Goal: Task Accomplishment & Management: Manage account settings

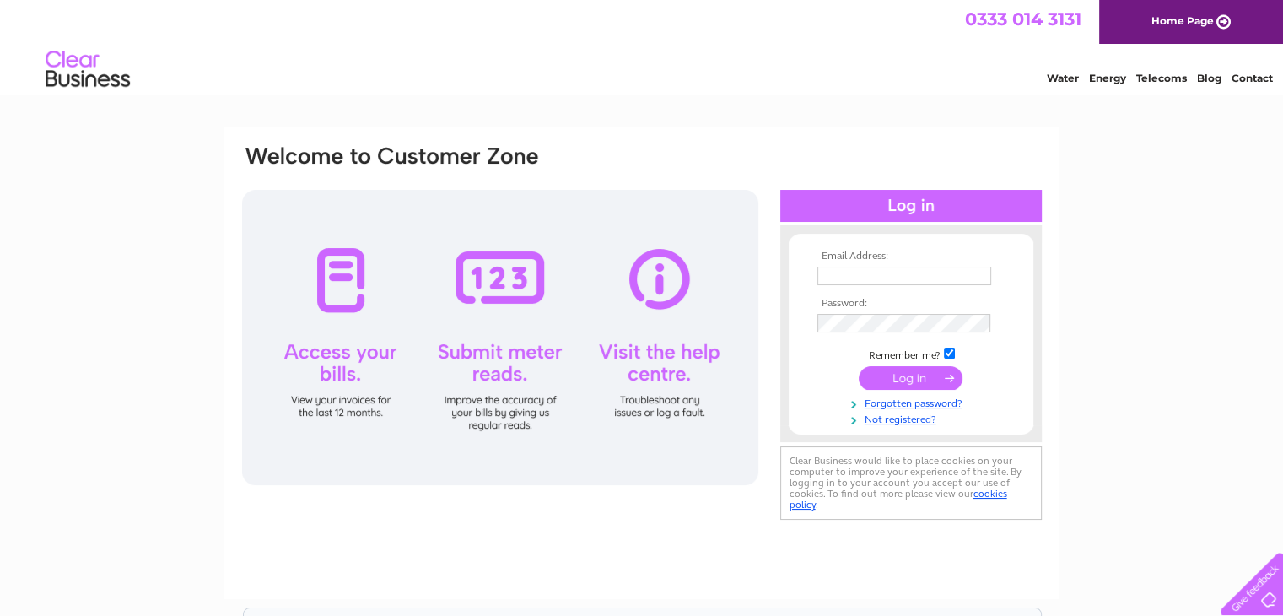
type input "alex@deerhunter.co.uk"
click at [911, 381] on input "submit" at bounding box center [911, 378] width 104 height 24
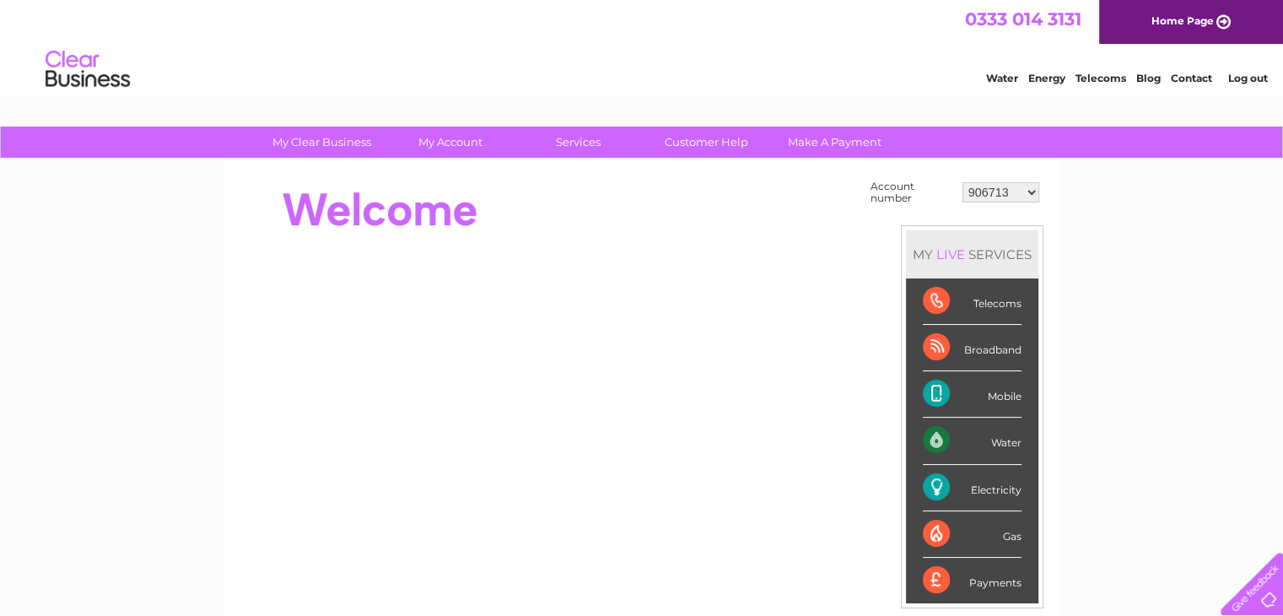
click at [990, 493] on div "Electricity" at bounding box center [972, 488] width 99 height 46
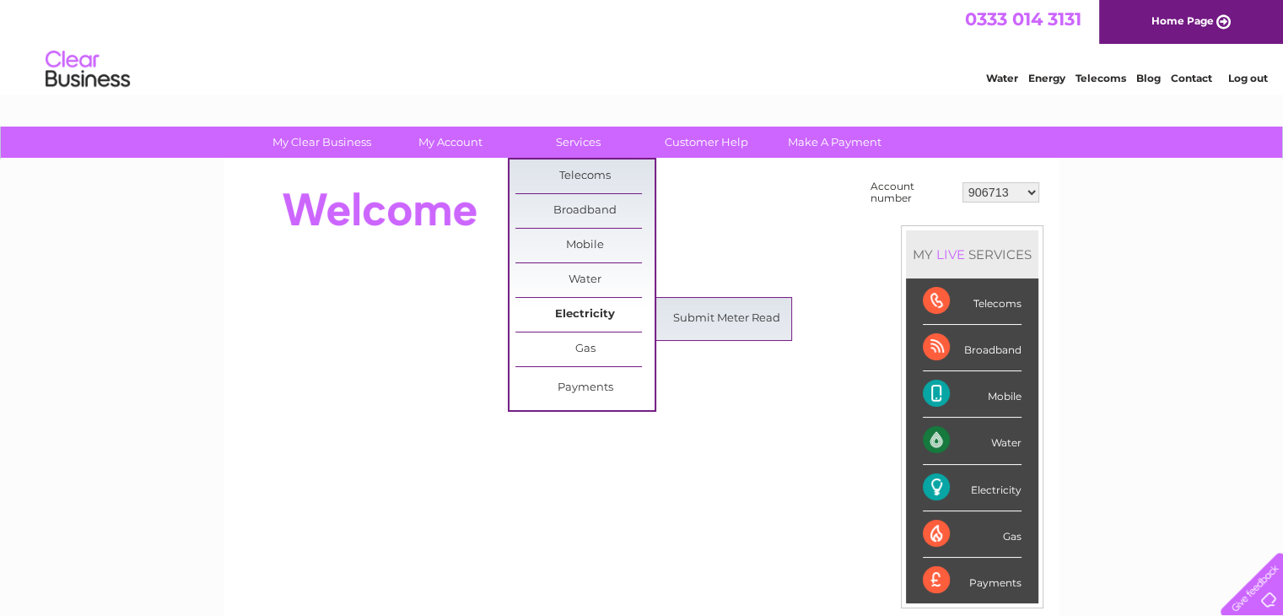
click at [590, 311] on link "Electricity" at bounding box center [584, 315] width 139 height 34
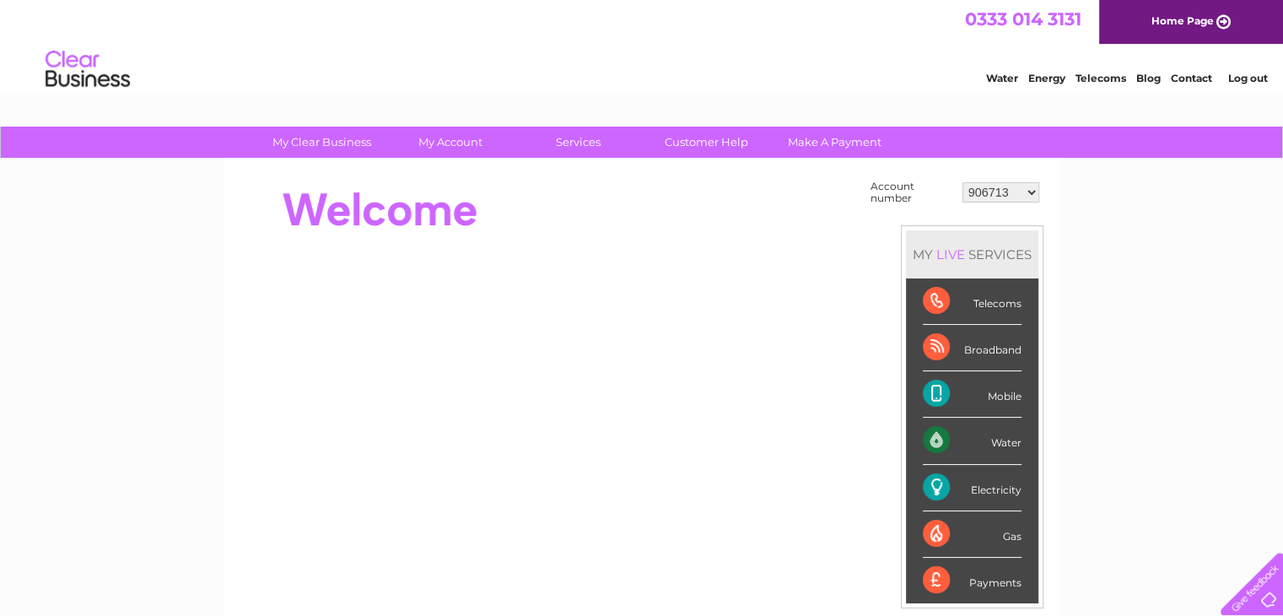
click at [975, 439] on div "Water" at bounding box center [972, 440] width 99 height 46
click at [979, 475] on div "Electricity" at bounding box center [972, 488] width 99 height 46
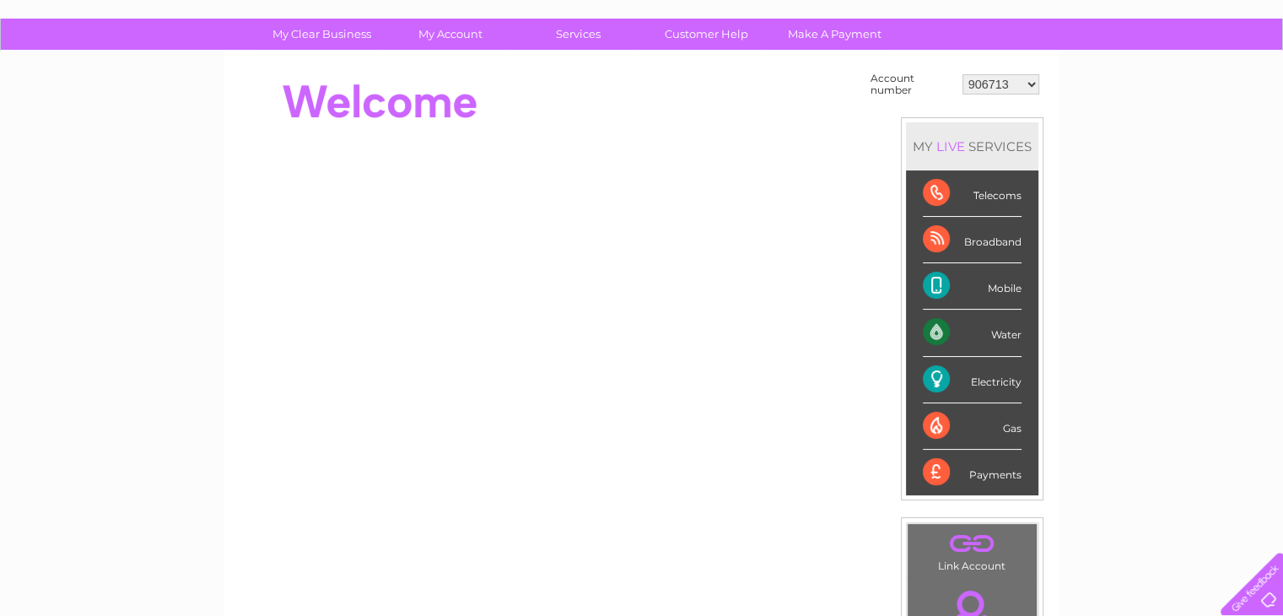
scroll to position [106, 0]
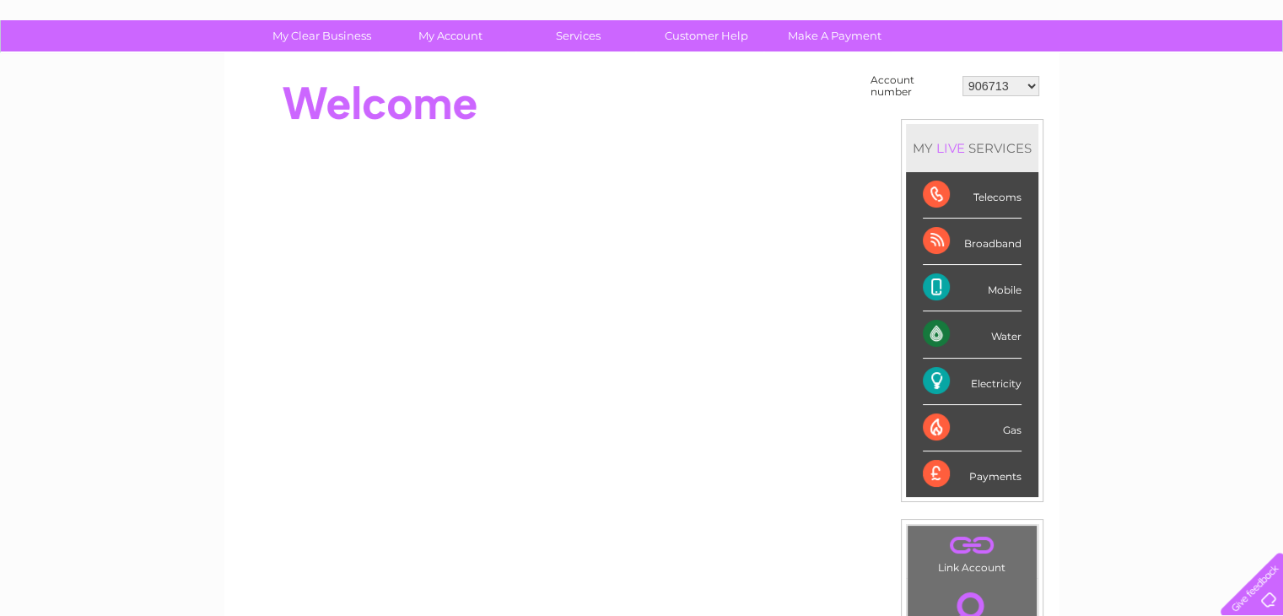
click at [982, 386] on div "Electricity" at bounding box center [972, 381] width 99 height 46
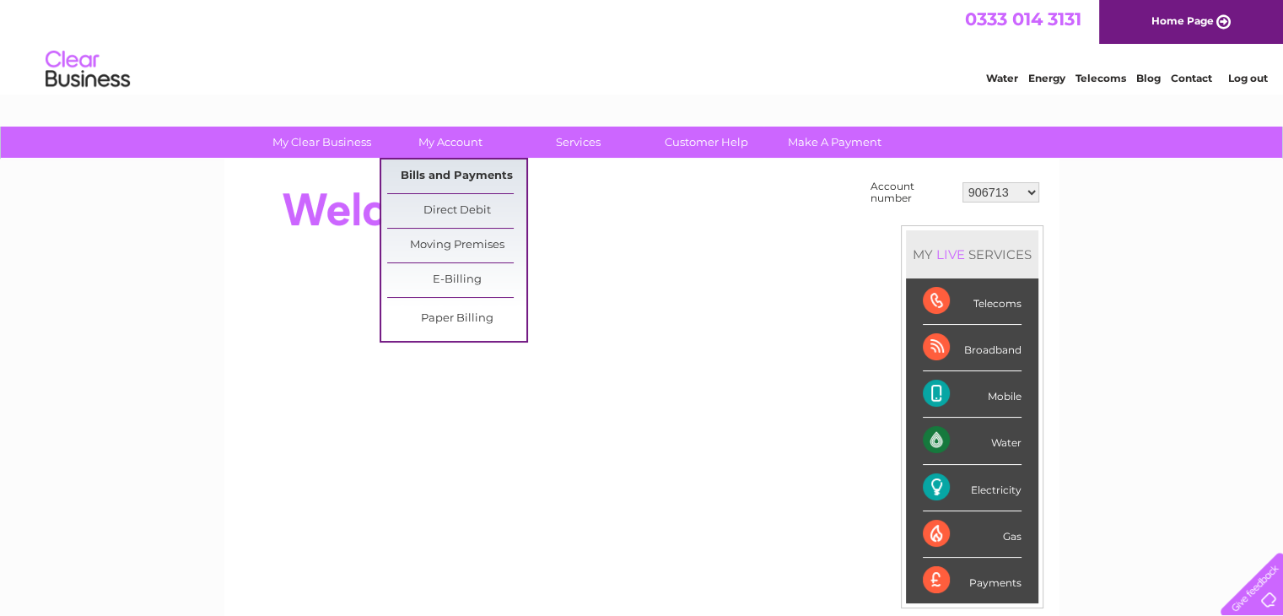
click at [452, 176] on link "Bills and Payments" at bounding box center [456, 176] width 139 height 34
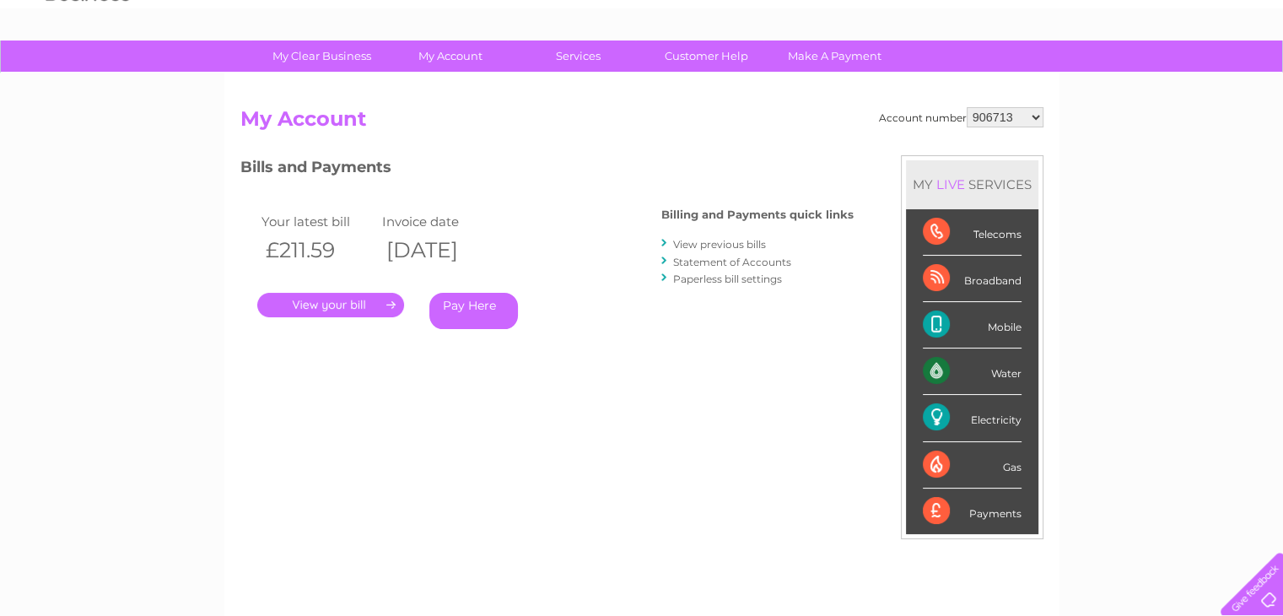
scroll to position [84, 0]
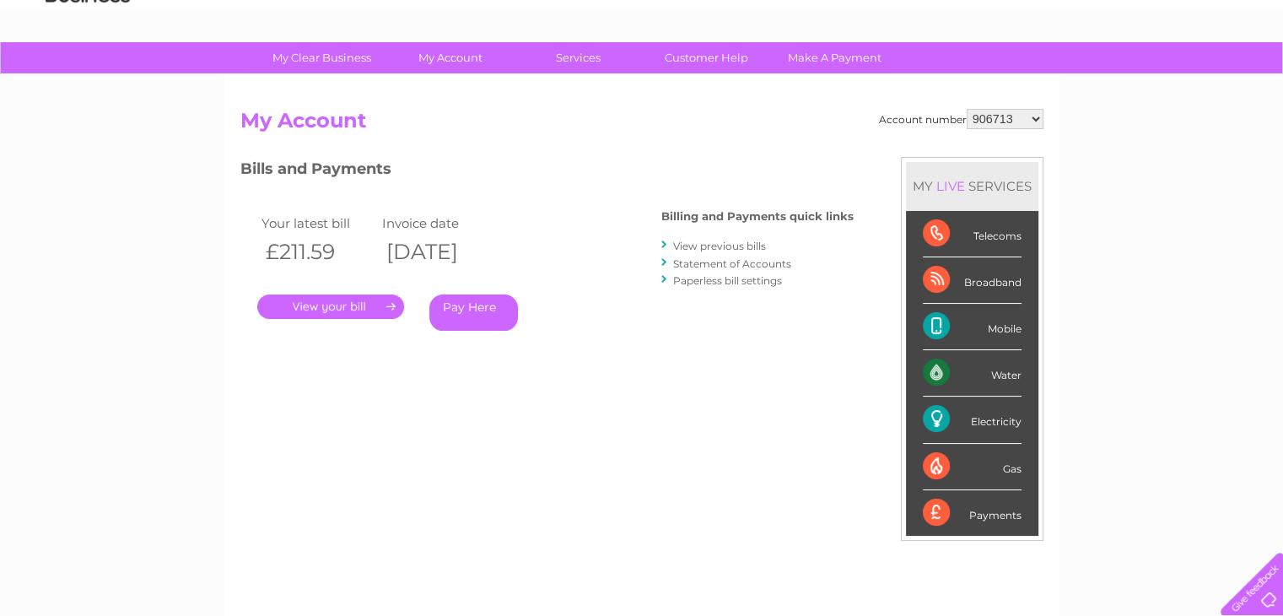
drag, startPoint x: 1295, startPoint y: 1, endPoint x: 180, endPoint y: 426, distance: 1192.4
click at [180, 426] on div "My Clear Business Login Details My Details My Preferences Link Account My Accou…" at bounding box center [641, 482] width 1283 height 880
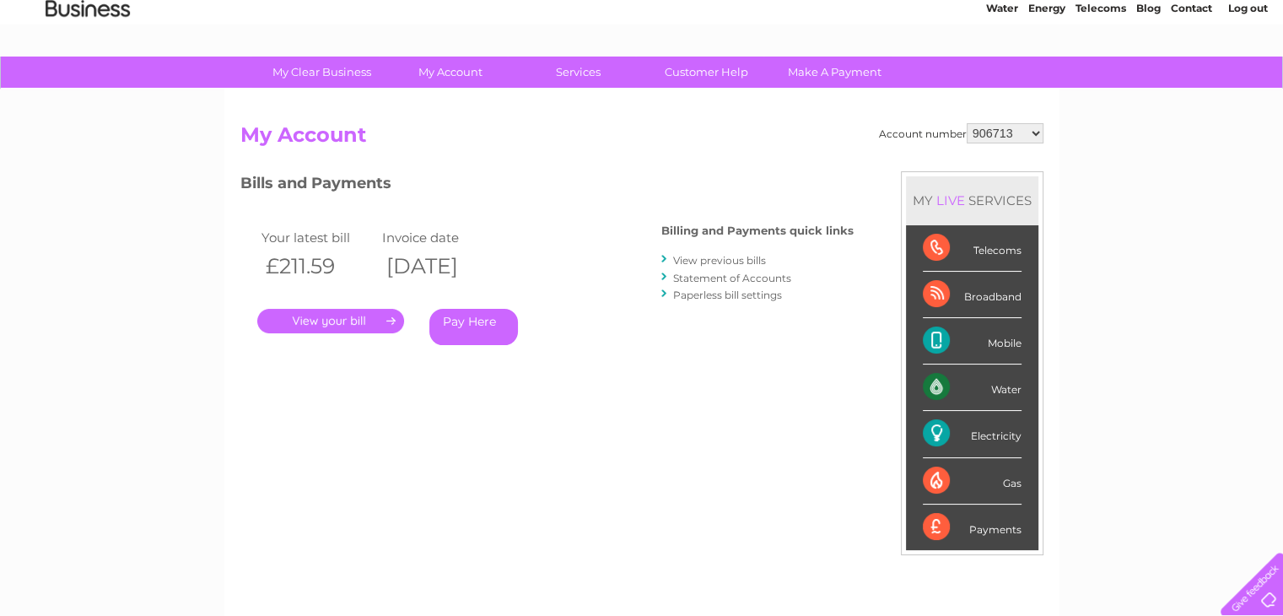
scroll to position [0, 0]
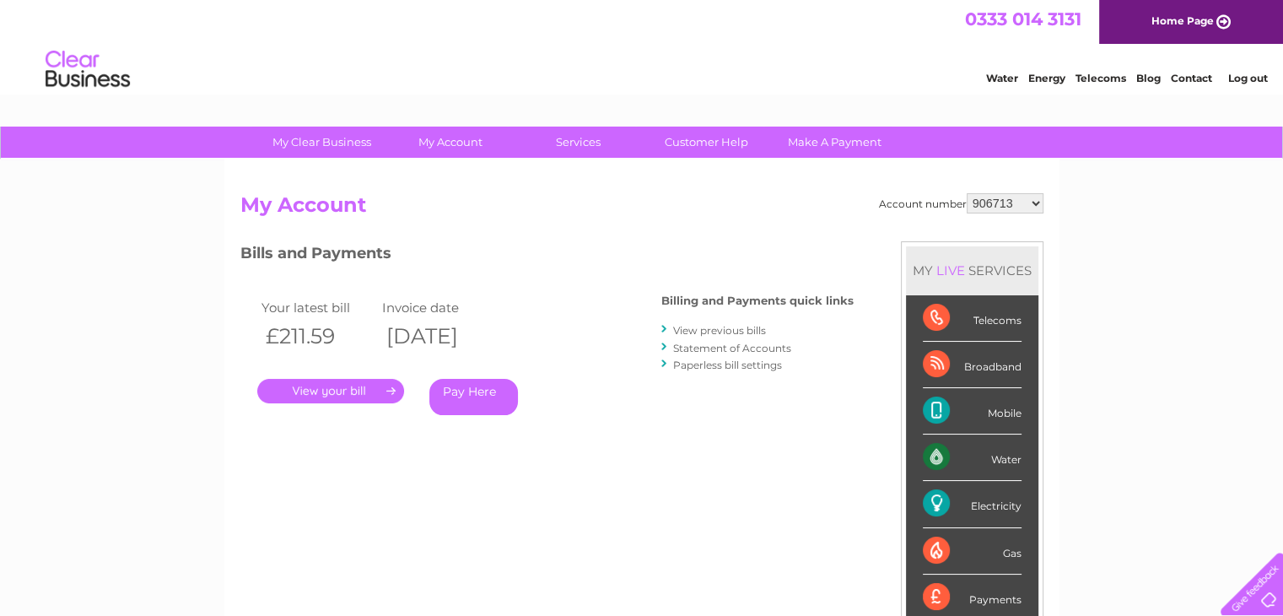
click at [314, 396] on link "." at bounding box center [330, 391] width 147 height 24
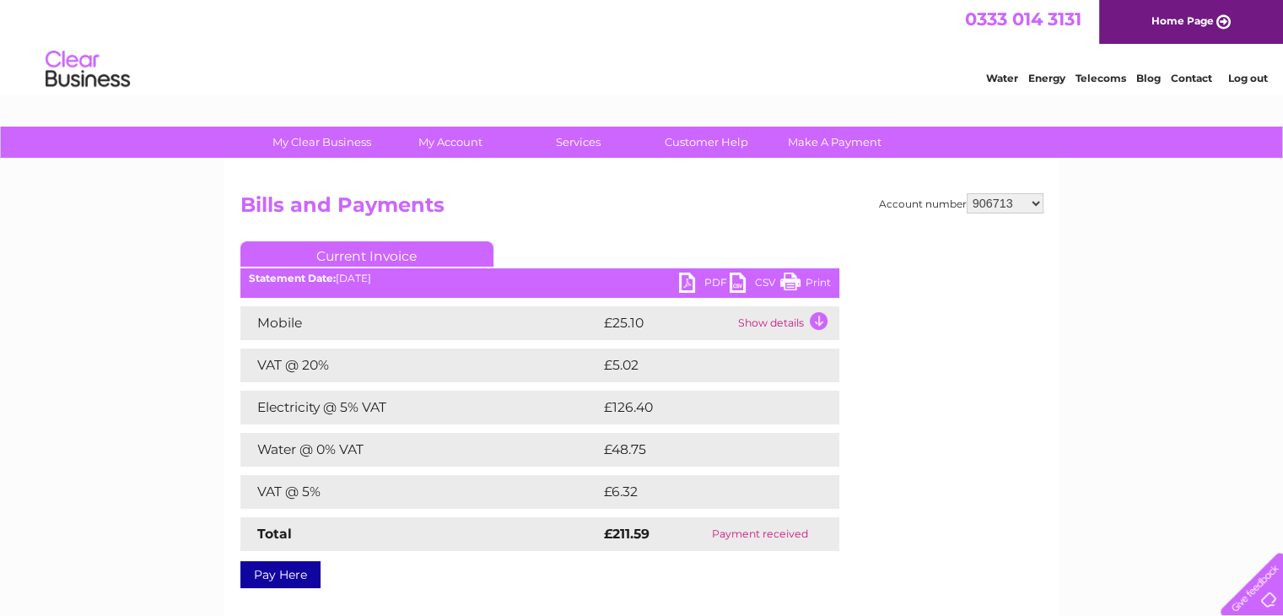
click at [765, 277] on link "CSV" at bounding box center [755, 284] width 51 height 24
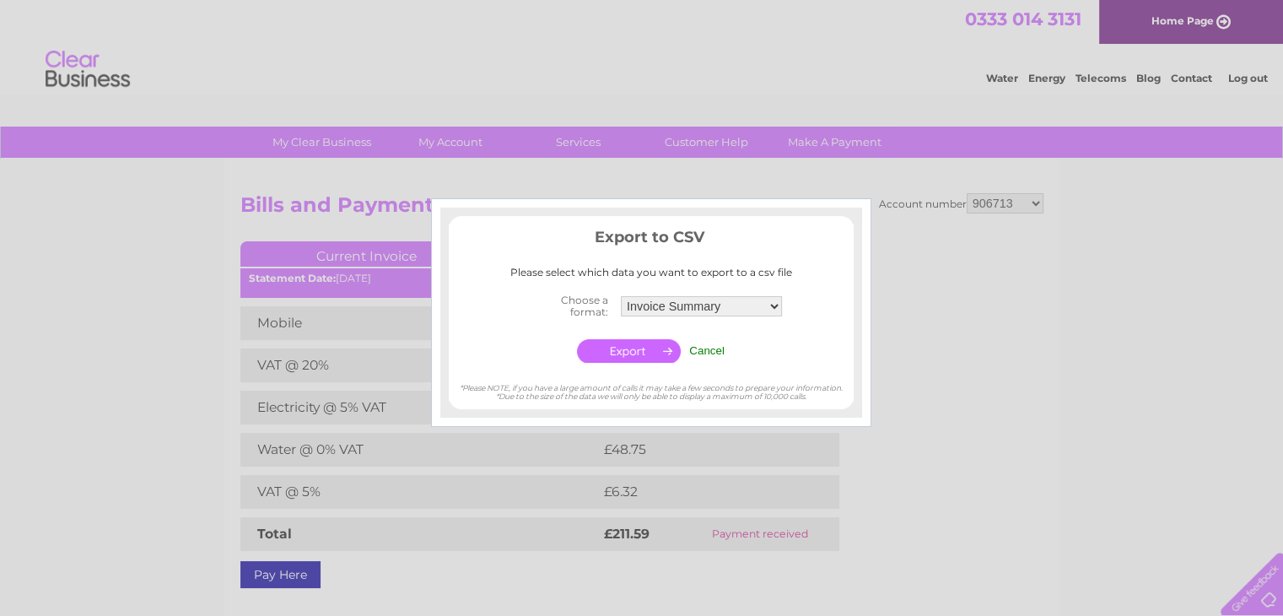
click at [711, 357] on input "Cancel" at bounding box center [706, 350] width 35 height 13
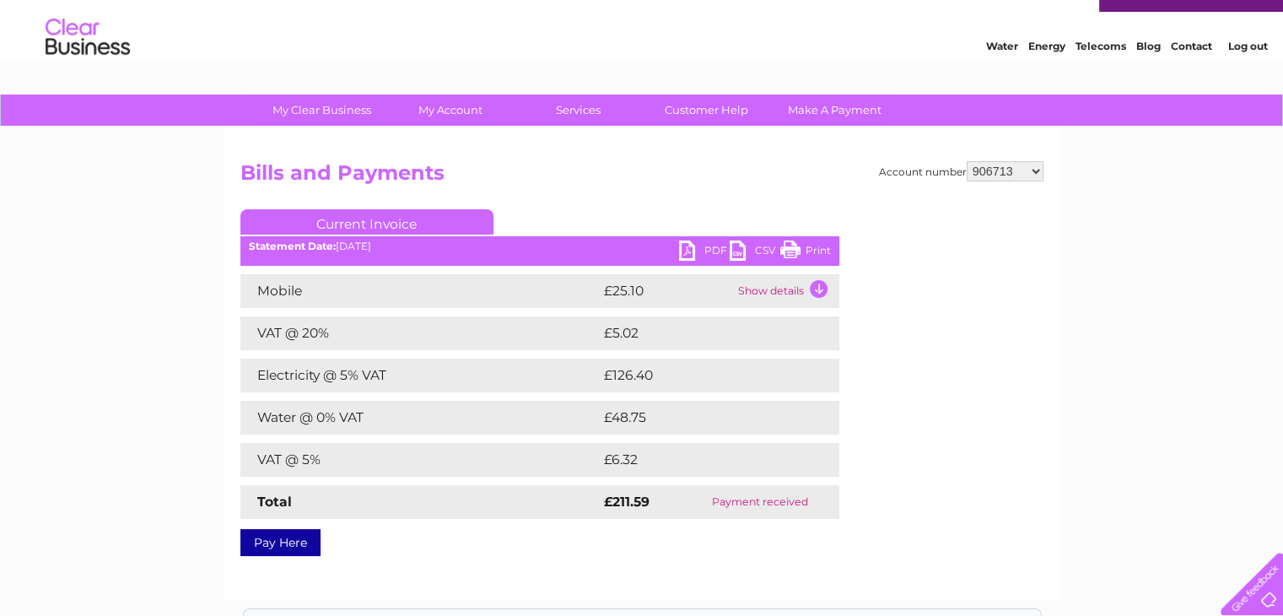
scroll to position [30, 0]
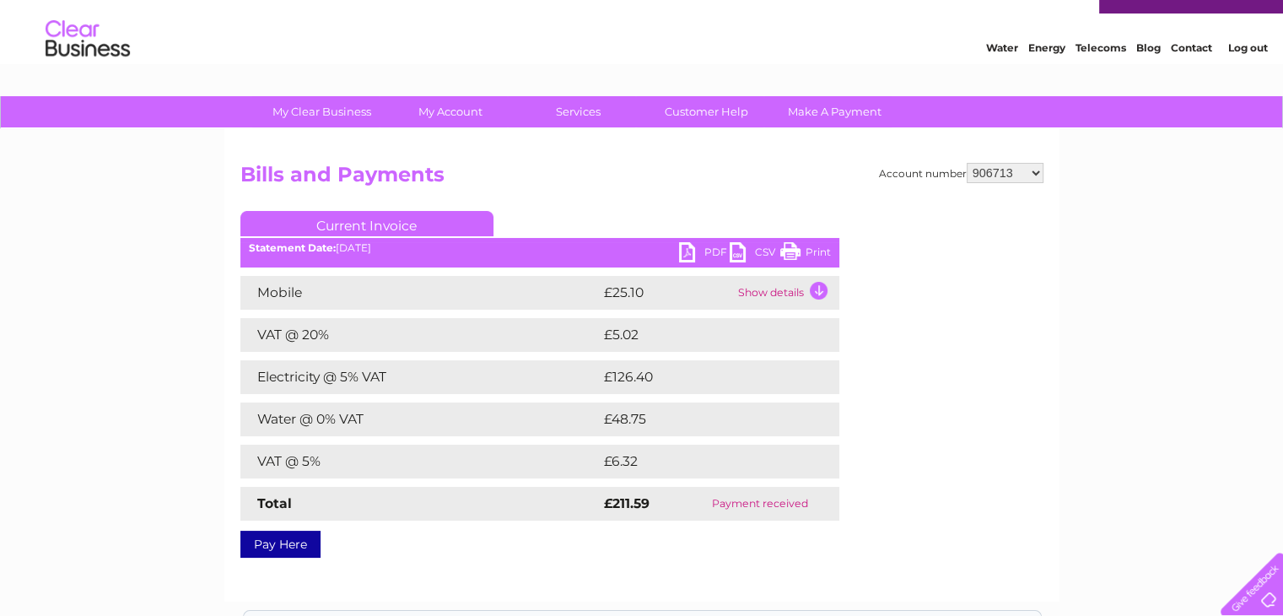
click at [1020, 169] on select "906713 1015206 30267840" at bounding box center [1005, 173] width 77 height 20
select select "1015206"
click at [967, 163] on select "906713 1015206 30267840" at bounding box center [1005, 173] width 77 height 20
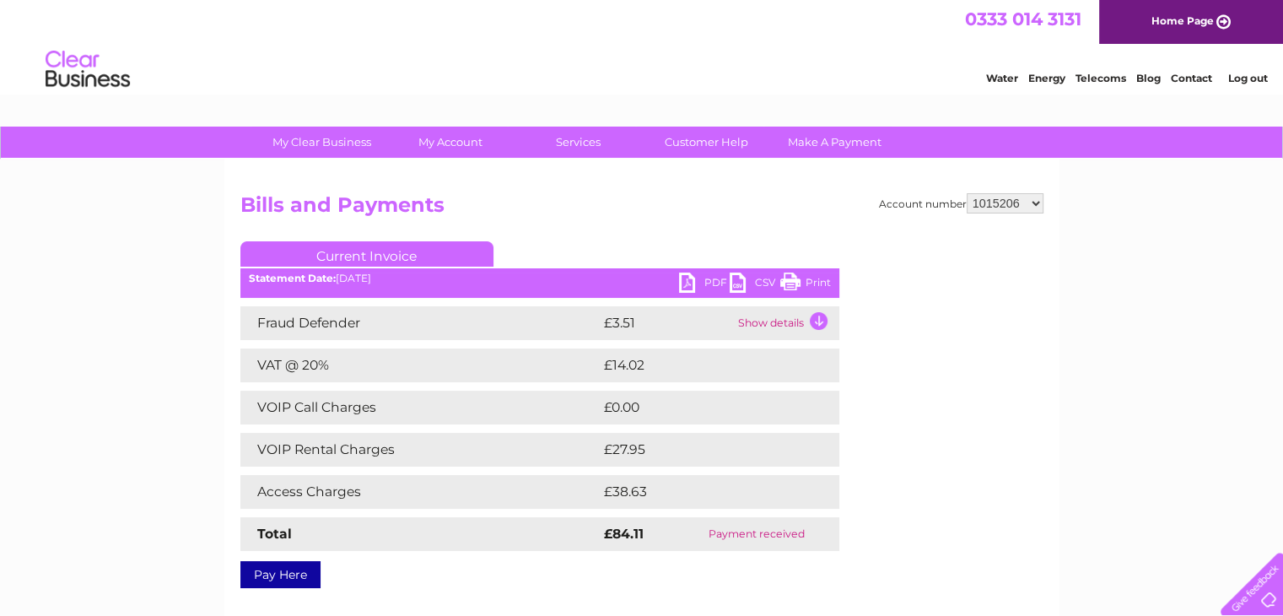
click at [1020, 207] on select "906713 1015206 30267840" at bounding box center [1005, 203] width 77 height 20
select select "906713"
click at [967, 193] on select "906713 1015206 30267840" at bounding box center [1005, 203] width 77 height 20
click at [692, 280] on link "PDF" at bounding box center [704, 284] width 51 height 24
